Goal: Communication & Community: Participate in discussion

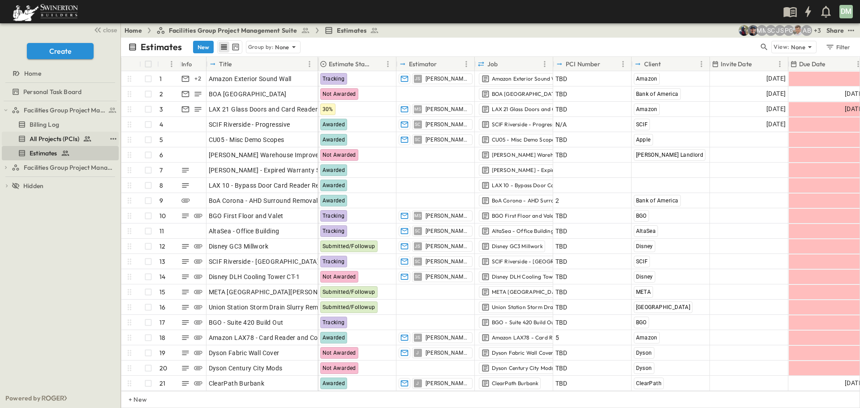
click at [54, 137] on span "All Projects (PCIs)" at bounding box center [55, 138] width 50 height 9
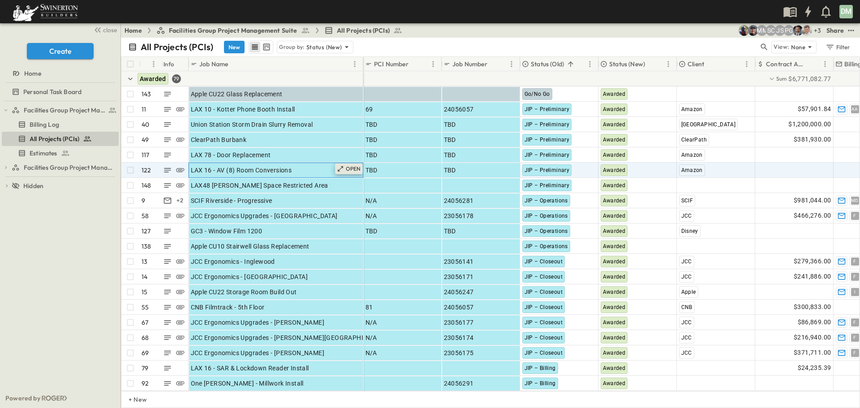
click at [342, 169] on icon at bounding box center [340, 168] width 7 height 7
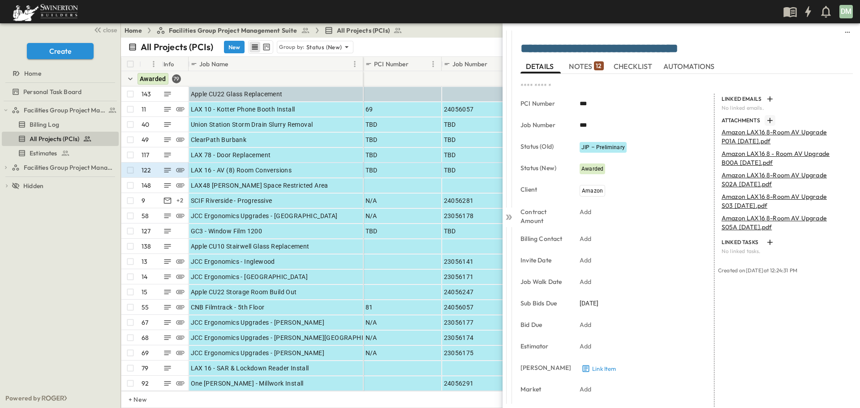
click at [767, 121] on icon "button" at bounding box center [769, 120] width 5 height 5
click at [509, 215] on icon at bounding box center [508, 217] width 9 height 9
